Goal: Transaction & Acquisition: Subscribe to service/newsletter

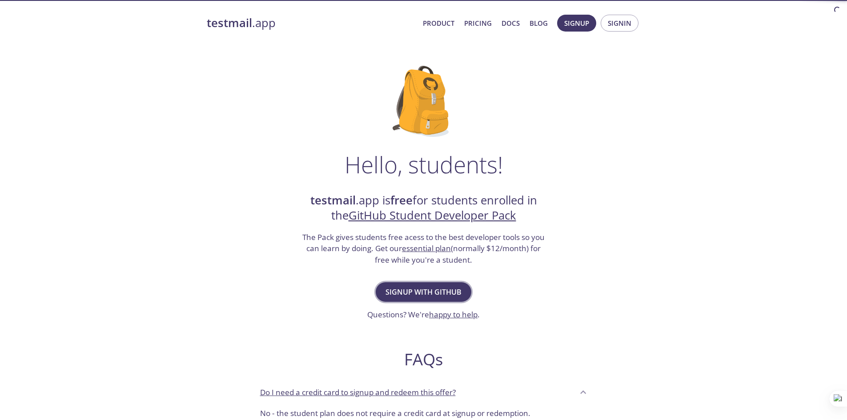
click at [435, 291] on span "Signup with GitHub" at bounding box center [423, 292] width 76 height 12
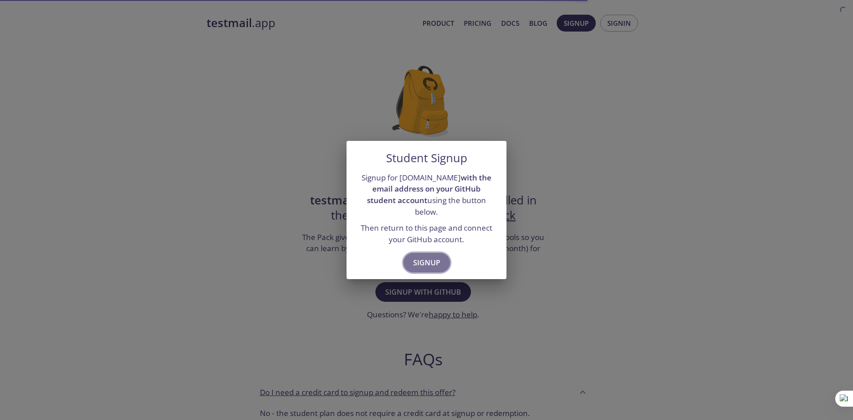
click at [436, 261] on span "Signup" at bounding box center [426, 262] width 27 height 12
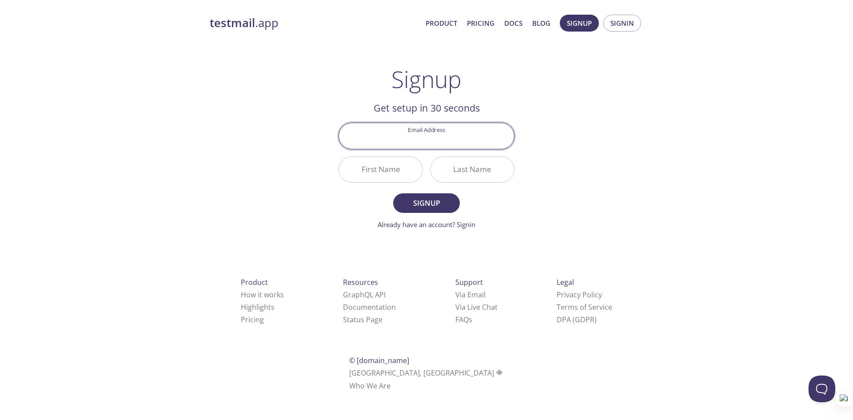
click at [433, 128] on input "Email Address" at bounding box center [426, 135] width 175 height 25
type input "[EMAIL_ADDRESS][DOMAIN_NAME]"
click at [387, 170] on input "First Name" at bounding box center [381, 169] width 84 height 25
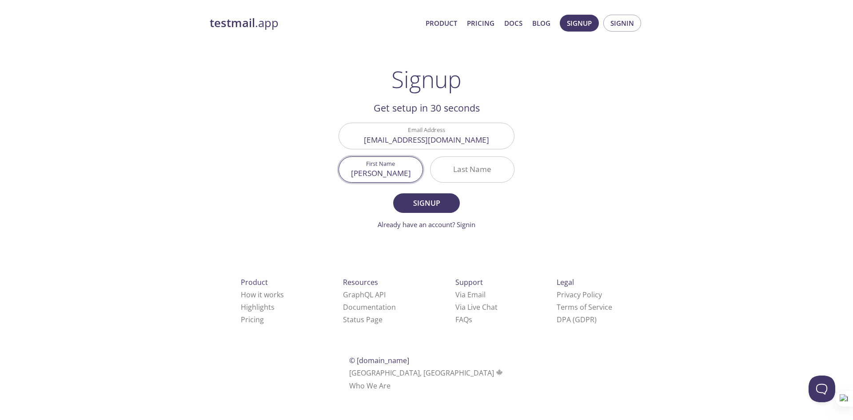
type input "[PERSON_NAME]"
type input "Mureti"
click at [437, 205] on span "Signup" at bounding box center [426, 203] width 47 height 12
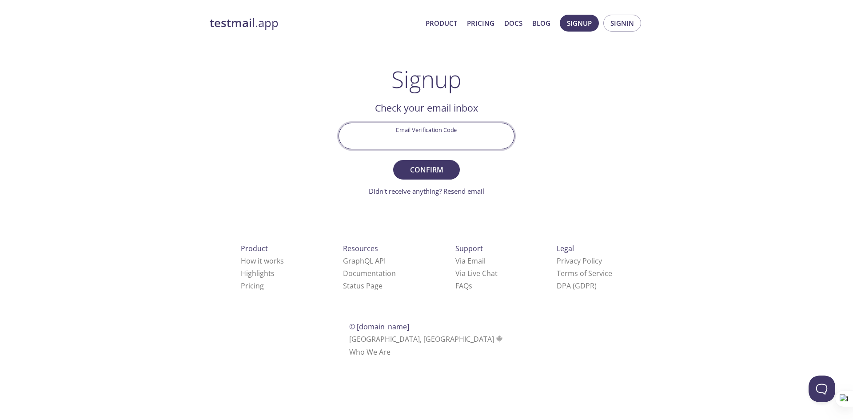
click at [413, 137] on input "Email Verification Code" at bounding box center [426, 135] width 175 height 25
paste input "Z9VRRXF"
type input "Z9VRRXF"
click at [438, 164] on span "Confirm" at bounding box center [426, 170] width 47 height 12
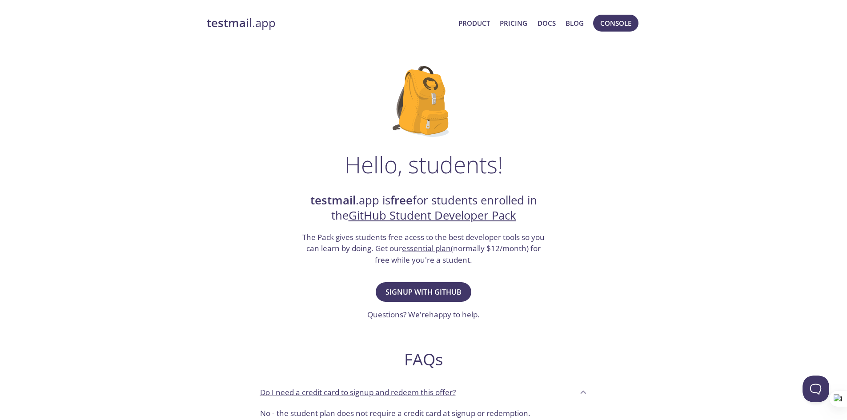
click at [450, 217] on link "GitHub Student Developer Pack" at bounding box center [432, 216] width 168 height 16
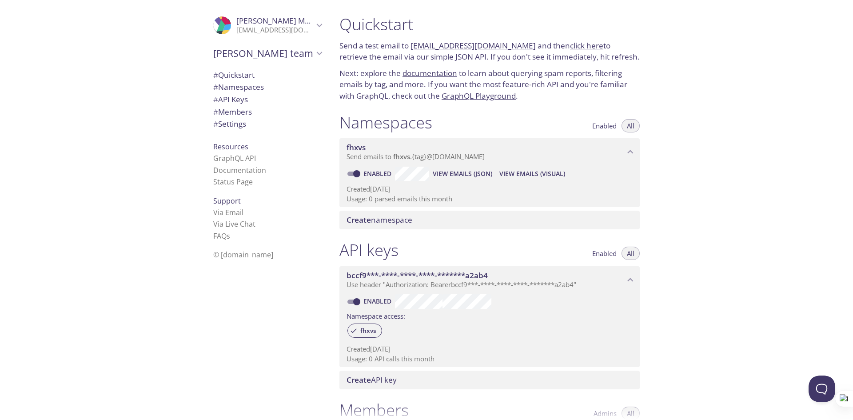
click at [712, 128] on div "Quickstart Send a test email to fhxvs.test@inbox.testmail.app and then click he…" at bounding box center [592, 210] width 521 height 420
click at [570, 44] on link "click here" at bounding box center [586, 45] width 33 height 10
click at [633, 126] on span "All" at bounding box center [631, 126] width 8 height 0
click at [631, 143] on div "fhxvs Send emails to fhxvs . {tag} @inbox.testmail.app" at bounding box center [490, 152] width 300 height 28
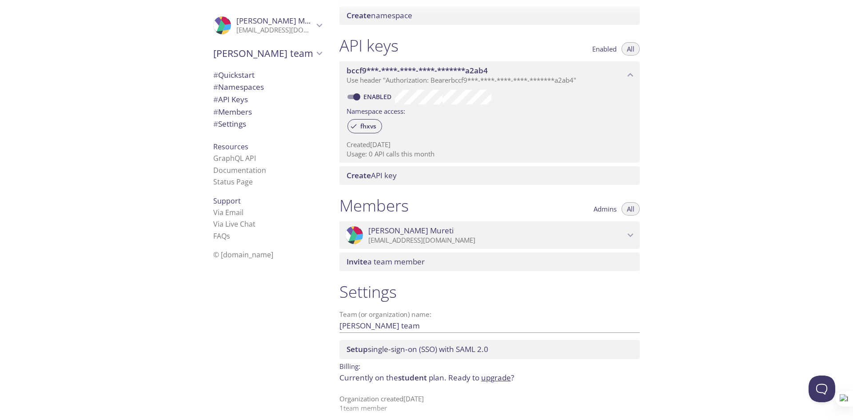
scroll to position [171, 0]
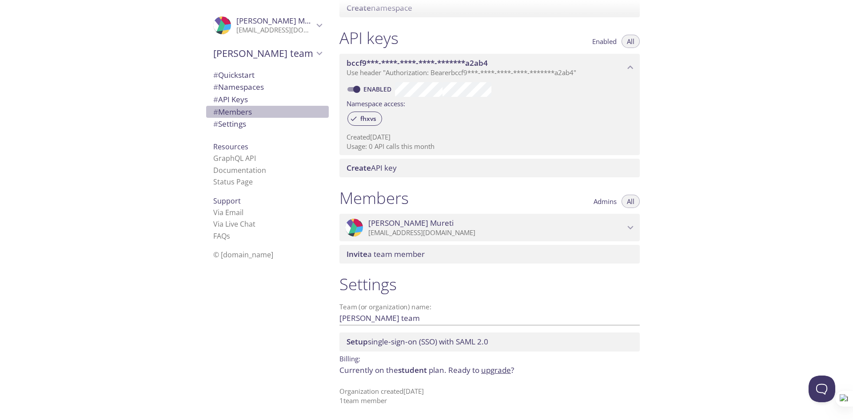
click at [240, 108] on span "# Members" at bounding box center [232, 112] width 39 height 10
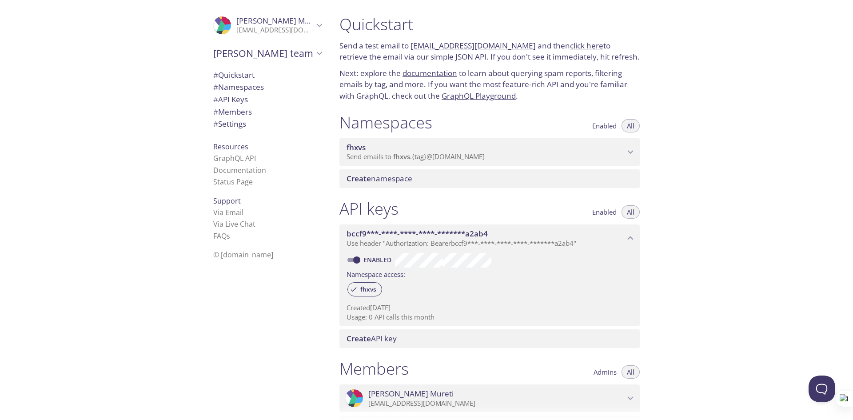
click at [392, 176] on span "Create namespace" at bounding box center [380, 178] width 66 height 10
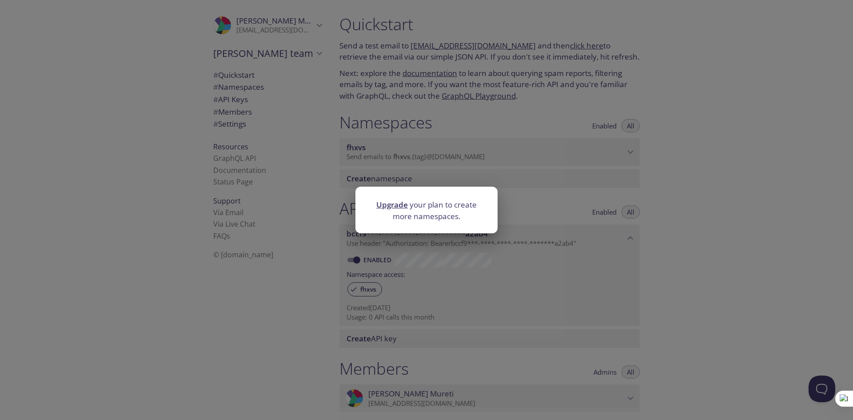
click at [280, 238] on div "Upgrade your plan to create more namespaces." at bounding box center [426, 210] width 853 height 420
